Goal: Task Accomplishment & Management: Manage account settings

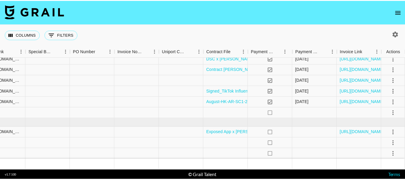
scroll to position [125, 590]
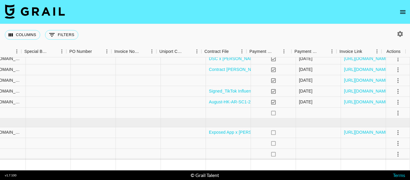
click at [403, 15] on icon "open drawer" at bounding box center [402, 11] width 7 height 7
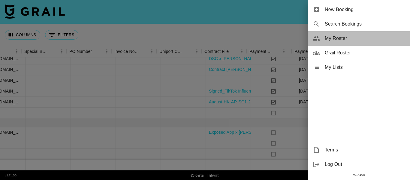
click at [365, 34] on div "My Roster" at bounding box center [359, 38] width 102 height 14
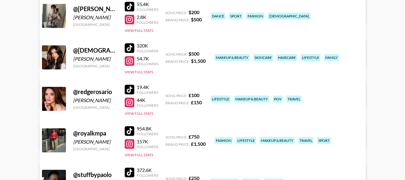
scroll to position [180, 0]
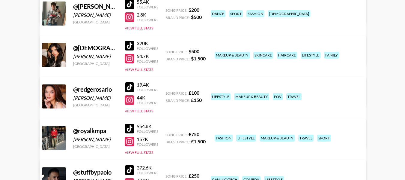
click at [205, 92] on link "View/Edit Details" at bounding box center [127, 95] width 154 height 6
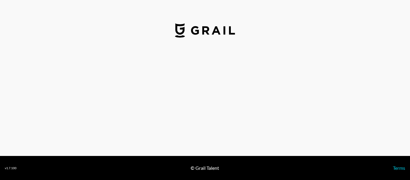
select select "USD"
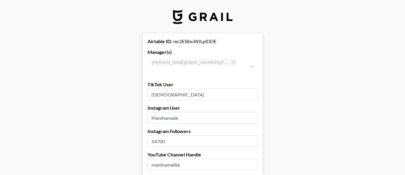
click at [201, 16] on img at bounding box center [203, 17] width 60 height 14
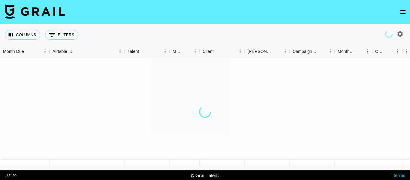
click at [404, 14] on icon "open drawer" at bounding box center [402, 11] width 7 height 7
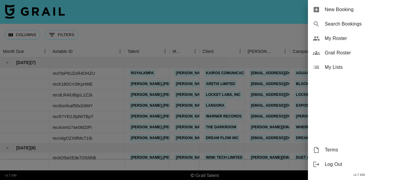
click at [347, 41] on span "My Roster" at bounding box center [364, 38] width 80 height 7
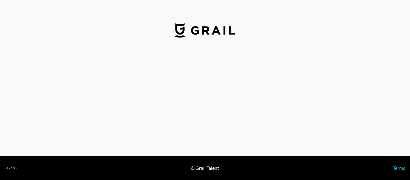
select select "GBP"
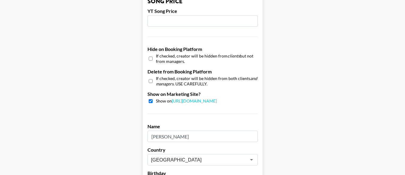
scroll to position [638, 0]
